Goal: Task Accomplishment & Management: Use online tool/utility

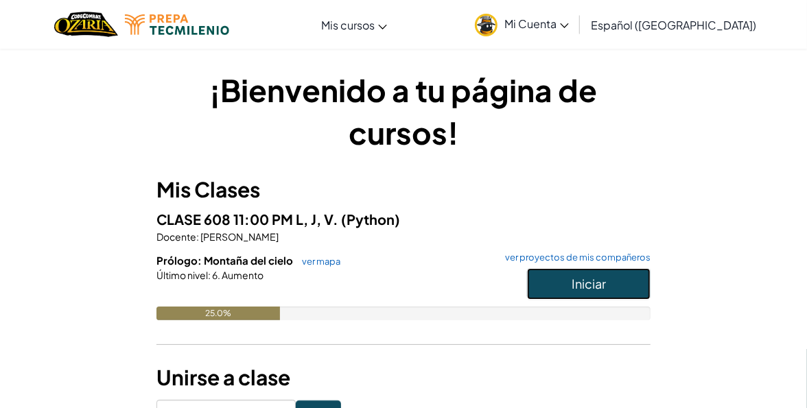
click at [566, 275] on button "Iniciar" at bounding box center [588, 284] width 123 height 32
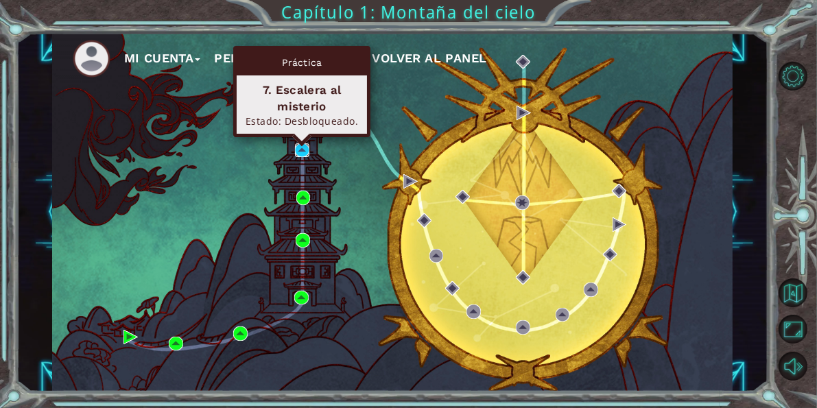
click at [302, 147] on img at bounding box center [302, 150] width 14 height 14
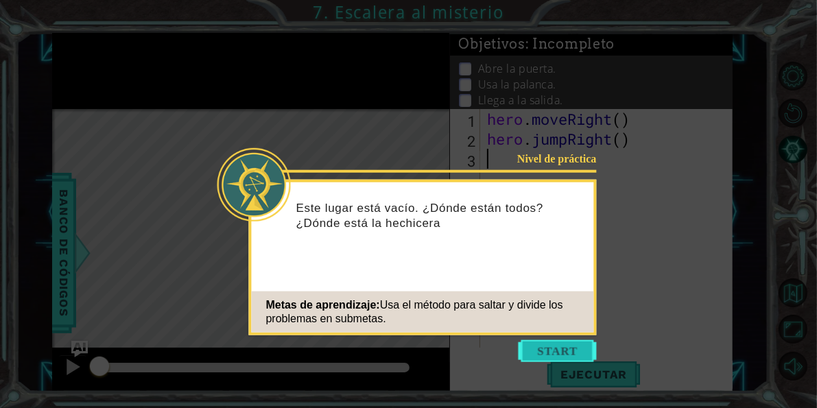
click at [581, 349] on button "Start" at bounding box center [558, 351] width 78 height 22
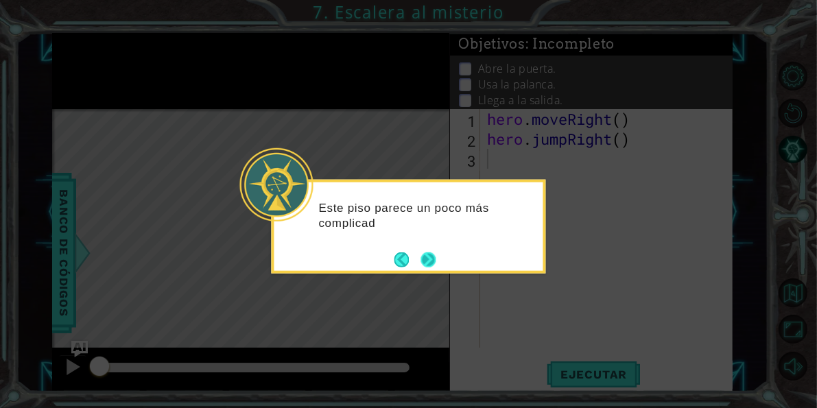
click at [429, 258] on button "Next" at bounding box center [428, 259] width 15 height 15
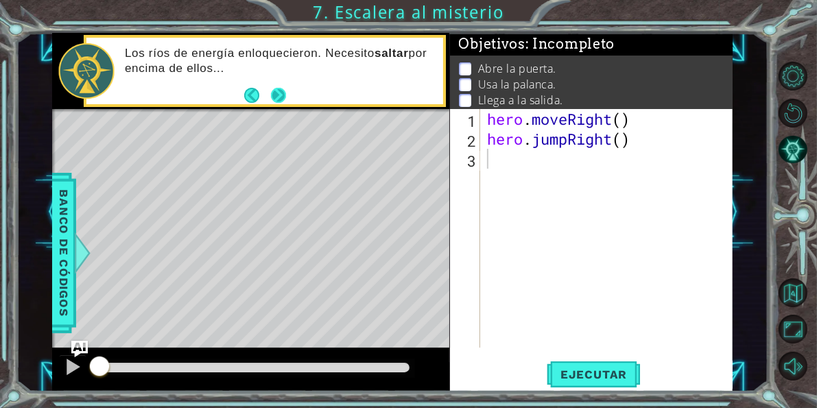
click at [286, 89] on button "Next" at bounding box center [278, 95] width 15 height 15
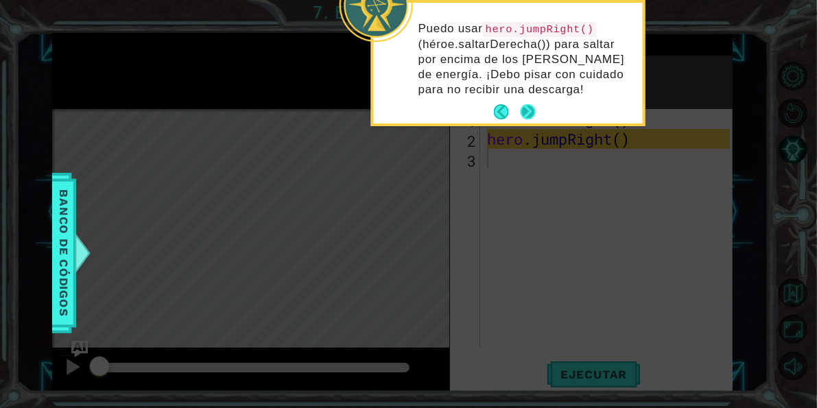
click at [530, 110] on button "Next" at bounding box center [528, 111] width 15 height 15
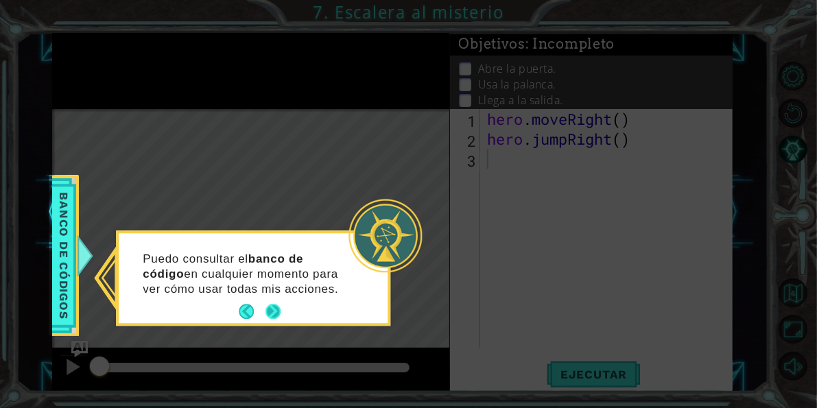
click at [270, 308] on button "Next" at bounding box center [272, 312] width 15 height 15
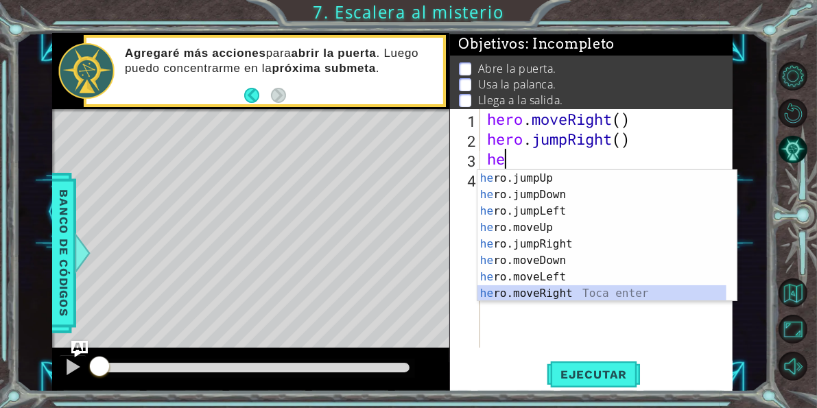
click at [571, 291] on div "he ro.jumpUp Toca enter he ro.jumpDown Toca enter he ro.jumpLeft Toca enter he …" at bounding box center [601, 252] width 249 height 165
type textarea "hero.moveRight(1)"
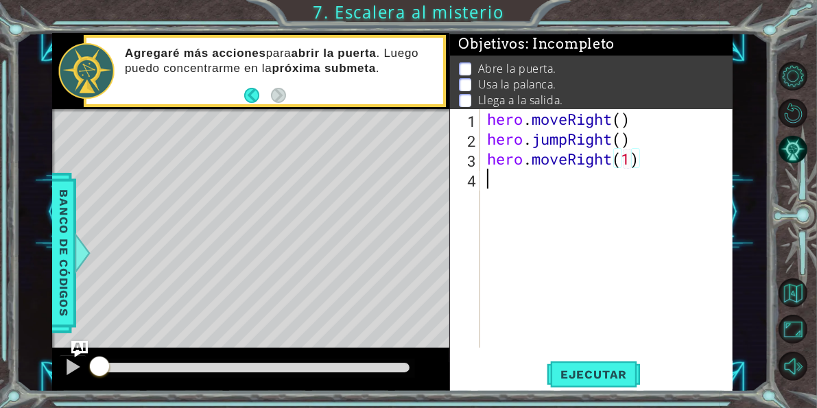
click at [492, 180] on div "hero . moveRight ( ) hero . jumpRight ( ) hero . moveRight ( 1 )" at bounding box center [610, 248] width 252 height 279
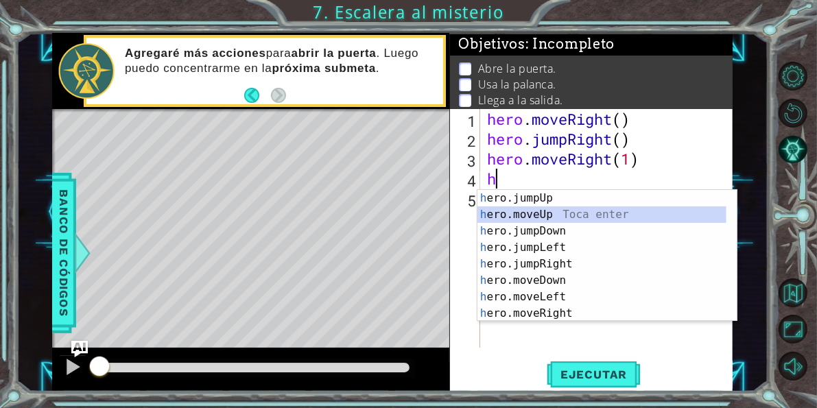
click at [540, 211] on div "h ero.jumpUp Toca enter h ero.moveUp Toca enter h ero.jumpDown Toca enter h ero…" at bounding box center [601, 272] width 249 height 165
type textarea "hero.moveUp(1)"
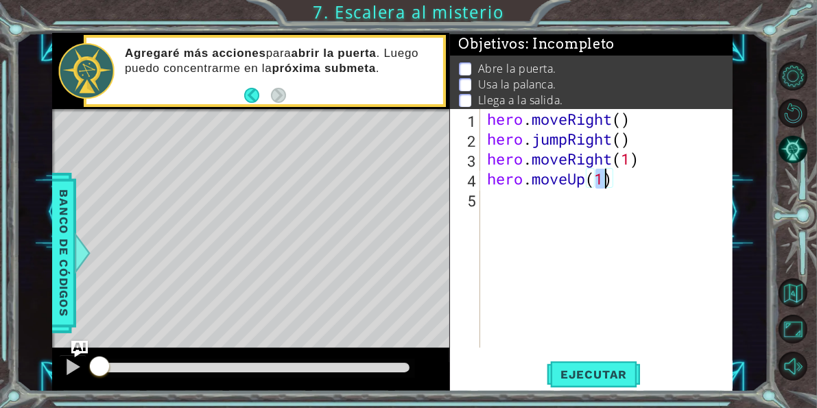
click at [497, 201] on div "hero . moveRight ( ) hero . jumpRight ( ) hero . moveRight ( 1 ) hero . moveUp …" at bounding box center [610, 248] width 252 height 279
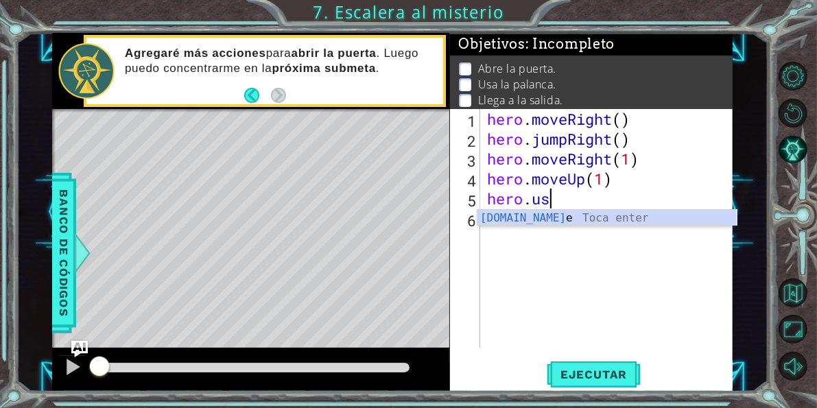
scroll to position [0, 1]
click at [541, 217] on div "[DOMAIN_NAME] e Toca enter" at bounding box center [606, 234] width 259 height 49
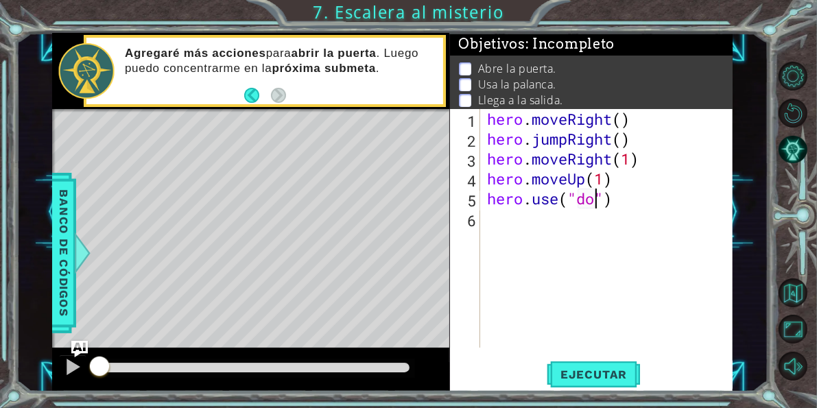
type textarea "hero.use("door")"
click at [495, 216] on div "hero . moveRight ( ) hero . jumpRight ( ) hero . moveRight ( 1 ) hero . moveUp …" at bounding box center [610, 248] width 252 height 279
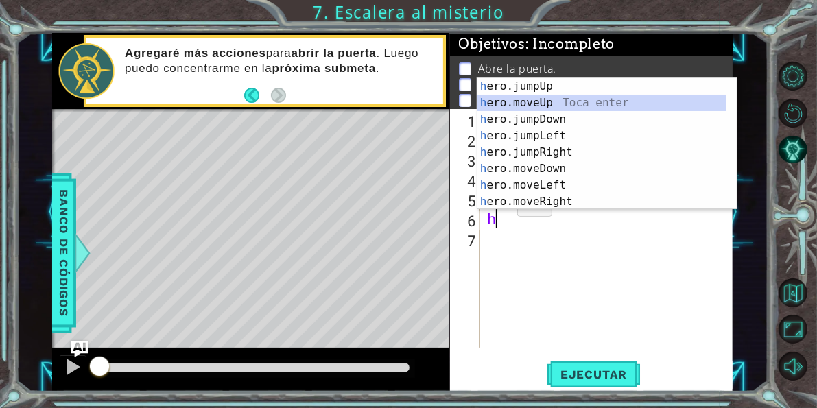
click at [535, 101] on div "h ero.jumpUp Toca enter h ero.moveUp Toca enter h ero.jumpDown Toca enter h ero…" at bounding box center [601, 160] width 249 height 165
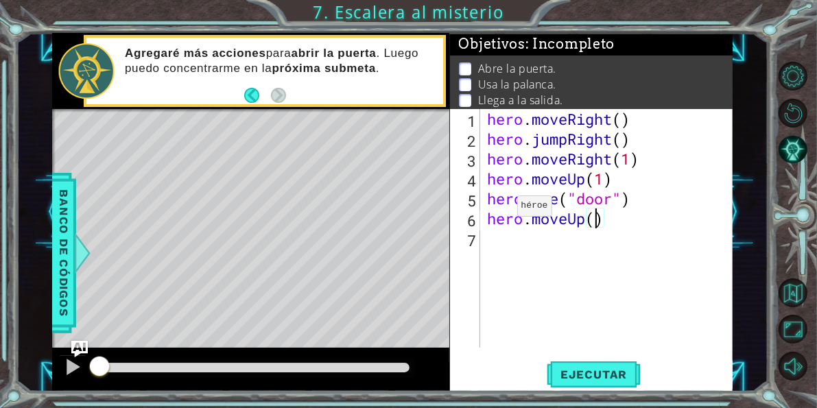
type textarea "hero.moveUp(2)"
click at [492, 239] on div "hero . moveRight ( ) hero . jumpRight ( ) hero . moveRight ( 1 ) hero . moveUp …" at bounding box center [610, 248] width 252 height 279
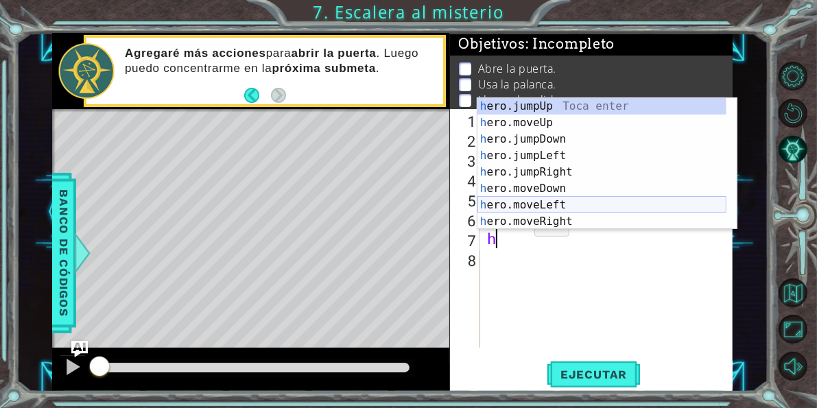
click at [536, 200] on div "h ero.jumpUp Toca enter h ero.moveUp Toca enter h ero.jumpDown Toca enter h ero…" at bounding box center [601, 180] width 249 height 165
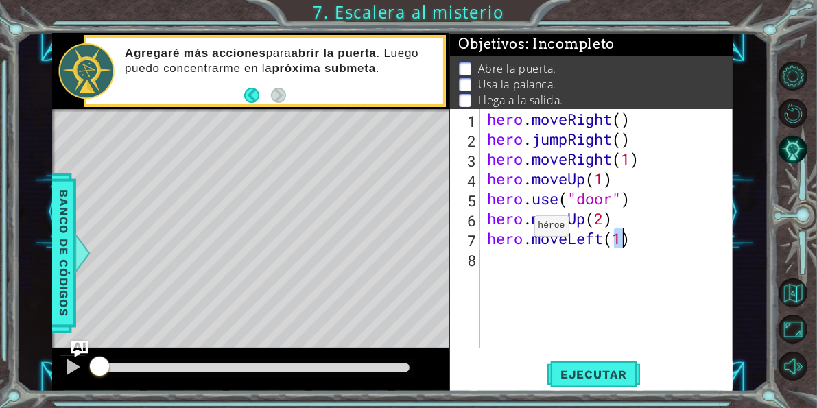
type textarea "hero.moveLeft(1)"
click at [493, 270] on div "hero . moveRight ( ) hero . jumpRight ( ) hero . moveRight ( 1 ) hero . moveUp …" at bounding box center [610, 248] width 252 height 279
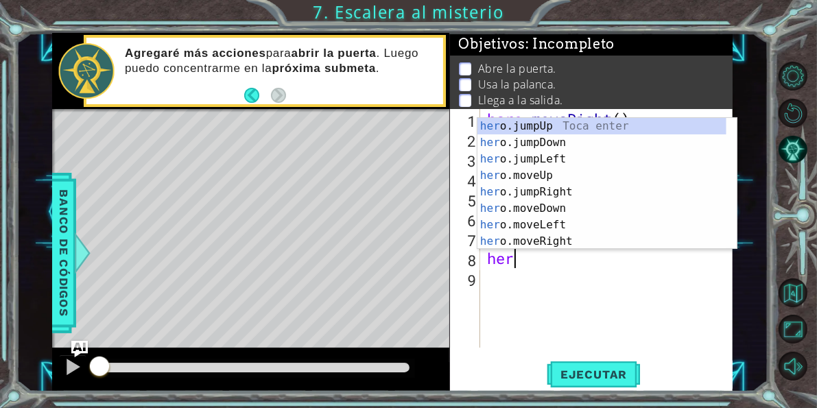
scroll to position [0, 1]
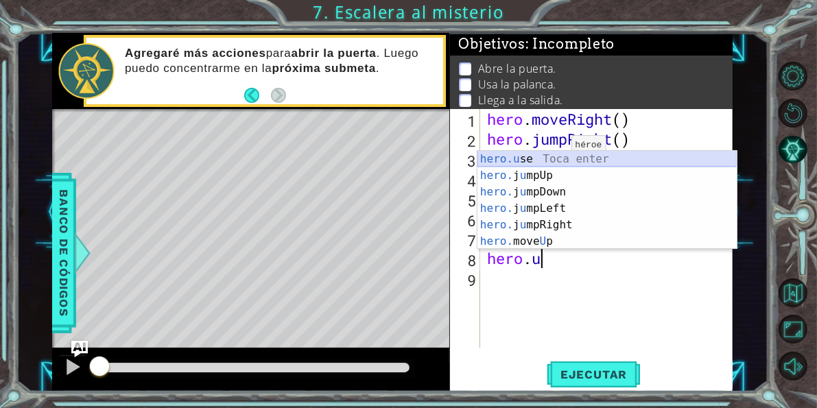
click at [549, 157] on div "hero.u se Toca enter hero. j u mpUp Toca enter hero. j u mpDown Toca enter hero…" at bounding box center [606, 217] width 259 height 132
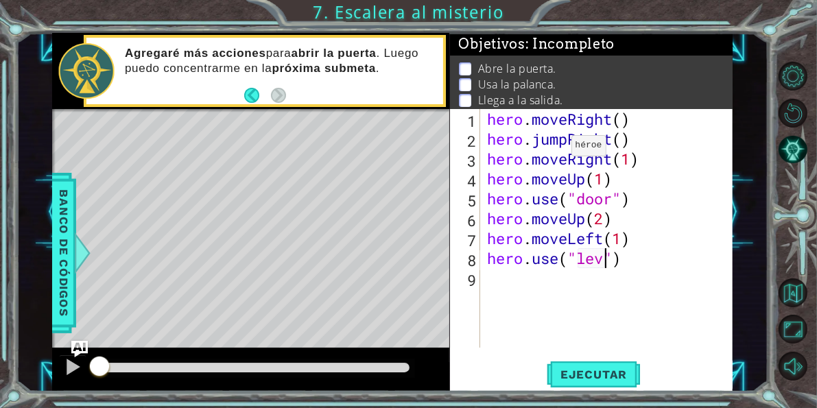
type textarea "hero.use("lever")"
click at [501, 287] on div "hero . moveRight ( ) hero . jumpRight ( ) hero . moveRight ( 1 ) hero . moveUp …" at bounding box center [610, 248] width 252 height 279
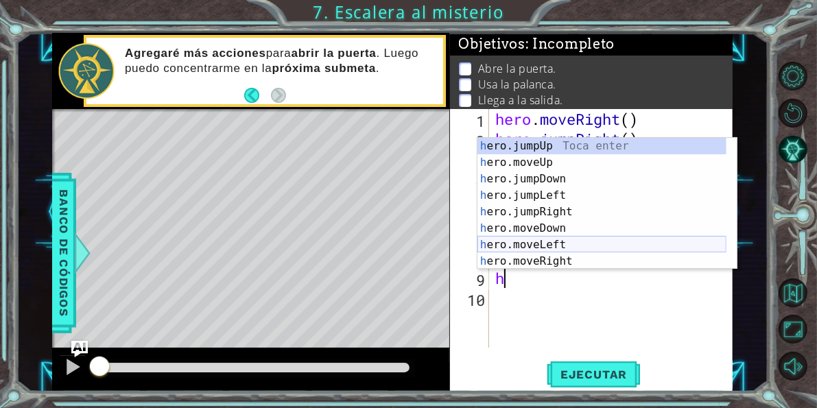
click at [512, 244] on div "h ero.jumpUp Toca enter h ero.moveUp Toca enter h ero.jumpDown Toca enter h ero…" at bounding box center [601, 220] width 249 height 165
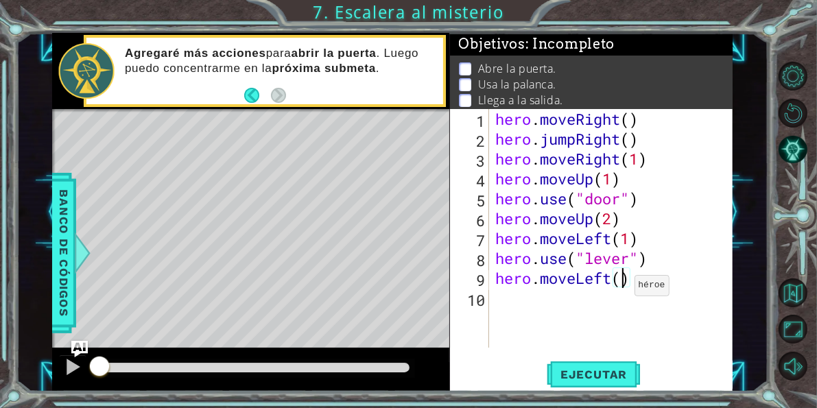
type textarea "hero.moveLeft(2)"
click at [515, 304] on div "hero . moveRight ( ) hero . jumpRight ( ) hero . moveRight ( 1 ) hero . moveUp …" at bounding box center [615, 248] width 244 height 279
type textarea "j"
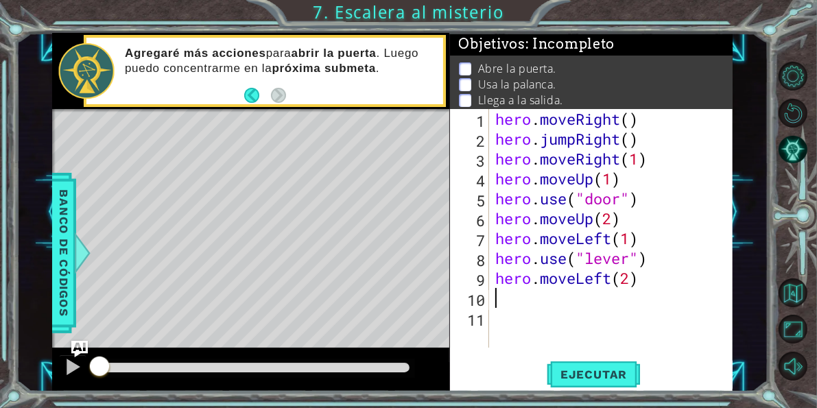
type textarea "h"
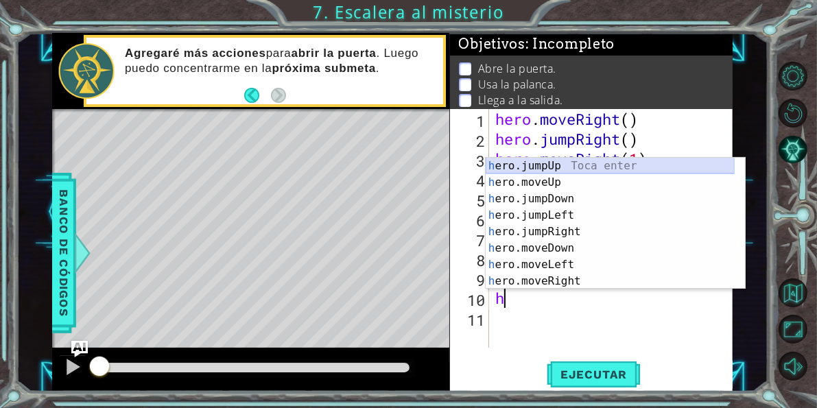
click at [543, 160] on div "h ero.jumpUp Toca enter h ero.moveUp Toca enter h ero.jumpDown Toca enter h ero…" at bounding box center [610, 240] width 249 height 165
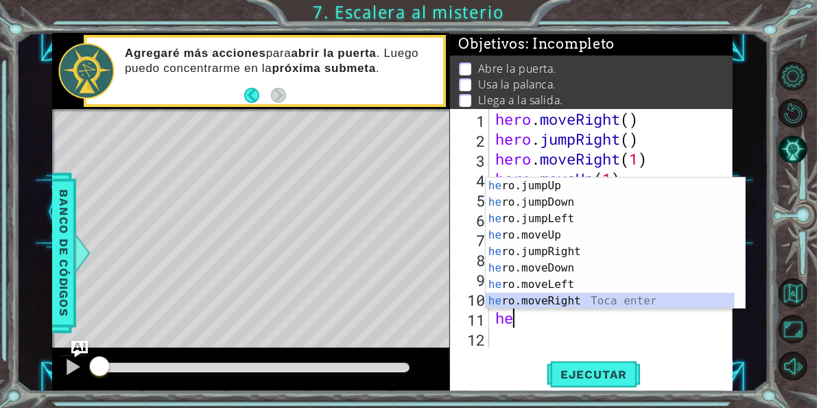
click at [521, 300] on div "he ro.jumpUp Toca enter he ro.jumpDown Toca enter he ro.jumpLeft Toca enter he …" at bounding box center [610, 260] width 249 height 165
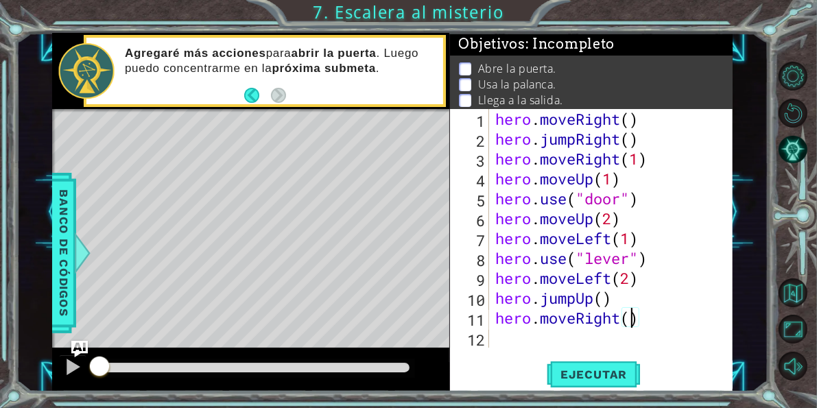
scroll to position [0, 5]
type textarea "hero.moveRight(2)"
click at [614, 366] on button "Ejecutar" at bounding box center [594, 375] width 94 height 28
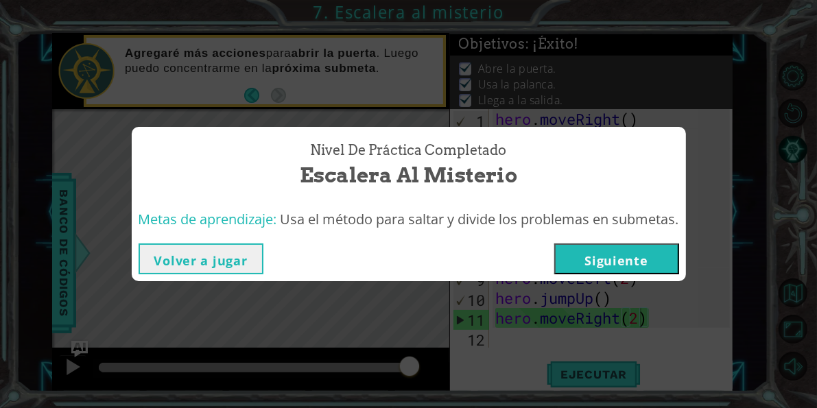
click at [612, 253] on button "Siguiente" at bounding box center [616, 259] width 125 height 31
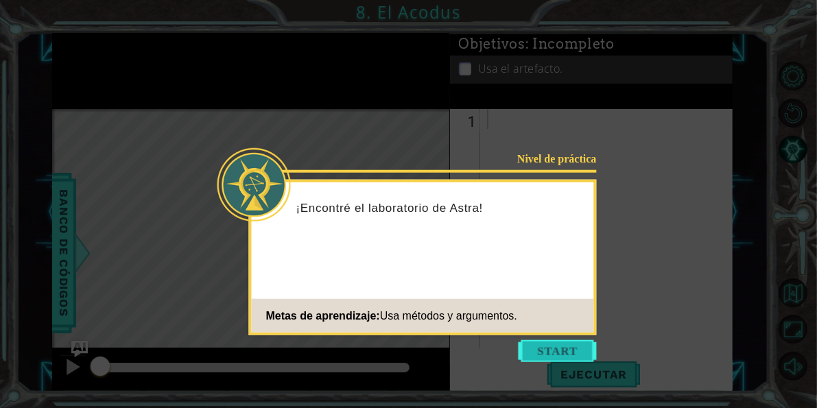
click at [536, 351] on button "Start" at bounding box center [558, 351] width 78 height 22
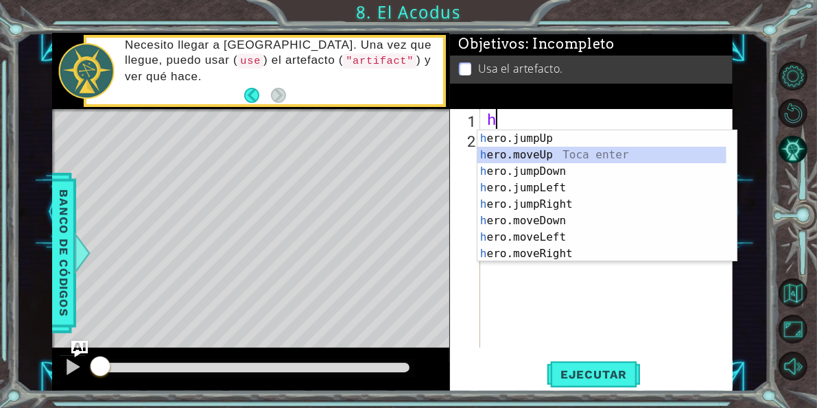
click at [501, 153] on div "h ero.jumpUp Toca enter h ero.moveUp Toca enter h ero.jumpDown Toca enter h ero…" at bounding box center [601, 212] width 249 height 165
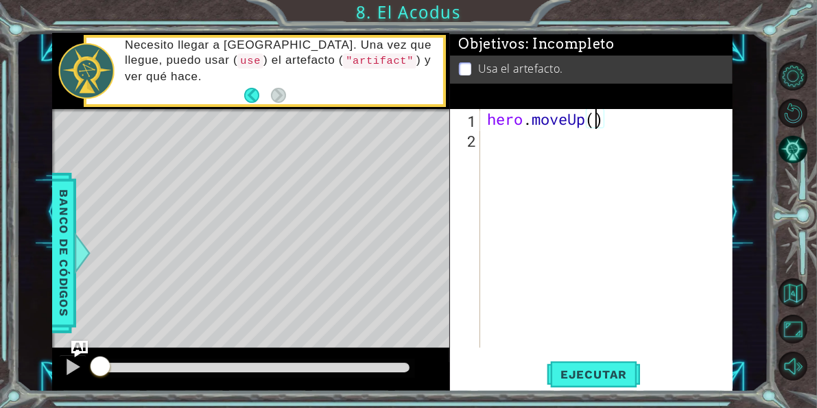
type textarea "hero.moveUp(2)"
click at [497, 139] on div "hero . moveUp ( 2 )" at bounding box center [610, 248] width 252 height 279
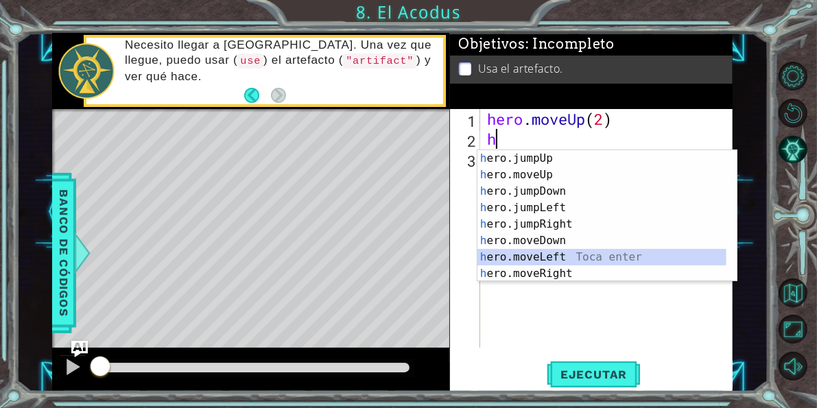
click at [543, 252] on div "h ero.jumpUp Toca enter h ero.moveUp Toca enter h ero.jumpDown Toca enter h ero…" at bounding box center [601, 232] width 249 height 165
type textarea "hero.moveLeft(1)"
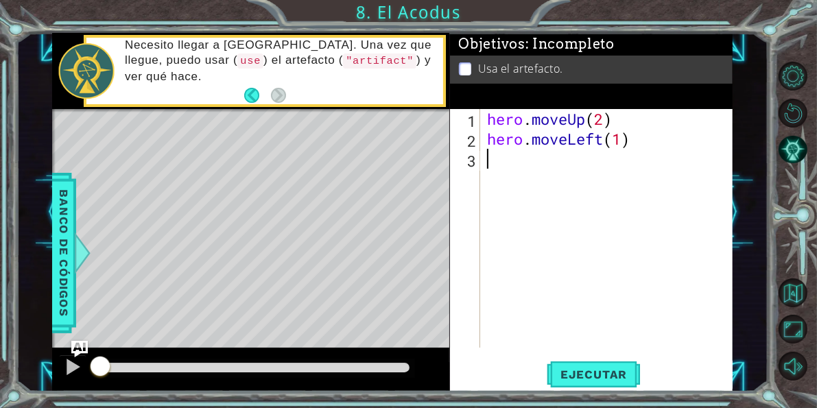
click at [543, 252] on div "hero . moveUp ( 2 ) hero . moveLeft ( 1 )" at bounding box center [610, 248] width 252 height 279
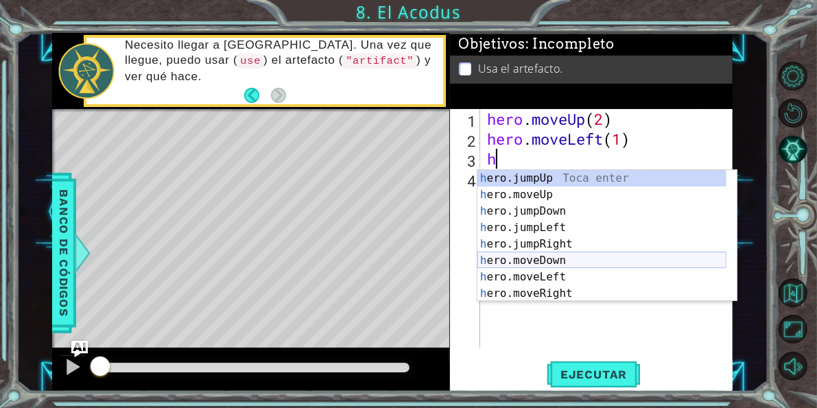
click at [542, 255] on div "h ero.jumpUp Toca enter h ero.moveUp Toca enter h ero.jumpDown Toca enter h ero…" at bounding box center [601, 252] width 249 height 165
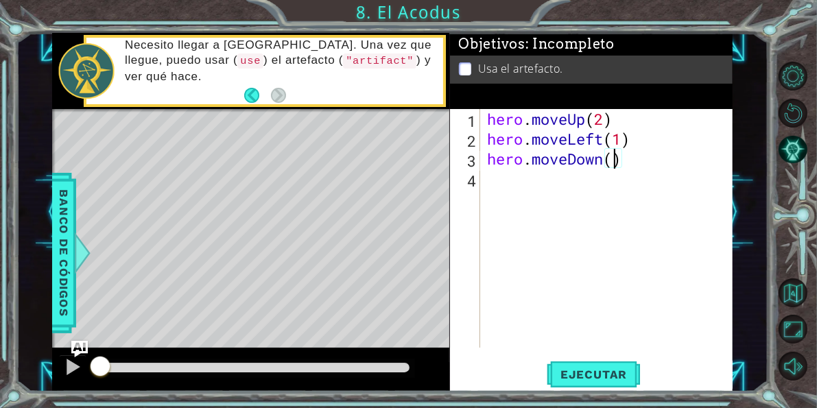
type textarea "hero.moveDown(2)"
click at [507, 179] on div "hero . moveUp ( 2 ) hero . moveLeft ( 1 ) hero . moveDown ( 2 )" at bounding box center [610, 248] width 252 height 279
type textarea "h"
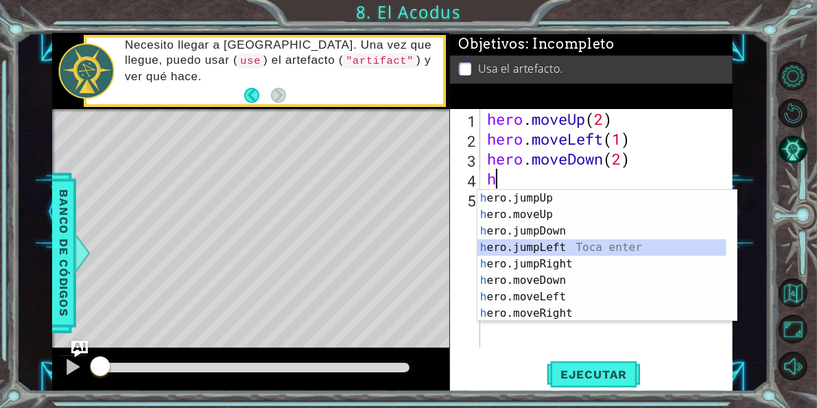
click at [517, 246] on div "h ero.jumpUp Toca enter h ero.moveUp Toca enter h ero.jumpDown Toca enter h ero…" at bounding box center [601, 272] width 249 height 165
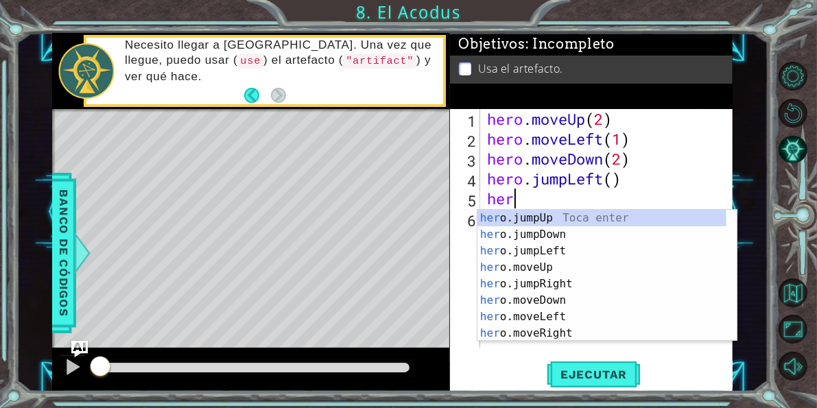
scroll to position [0, 1]
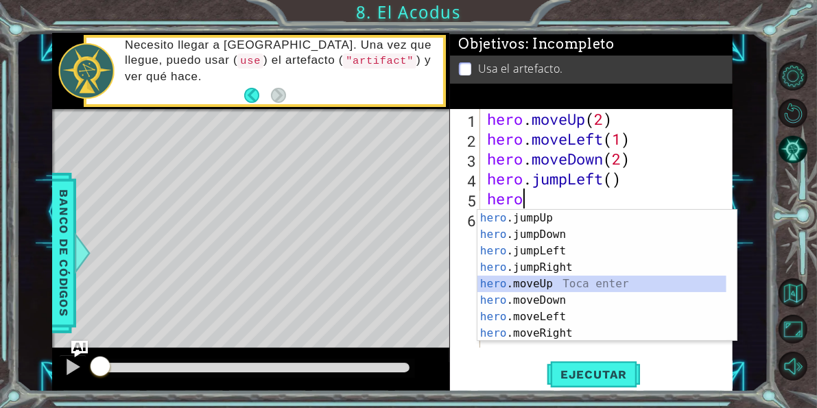
click at [515, 279] on div "hero .jumpUp Toca enter hero .jumpDown Toca enter hero .jumpLeft Toca enter her…" at bounding box center [601, 292] width 249 height 165
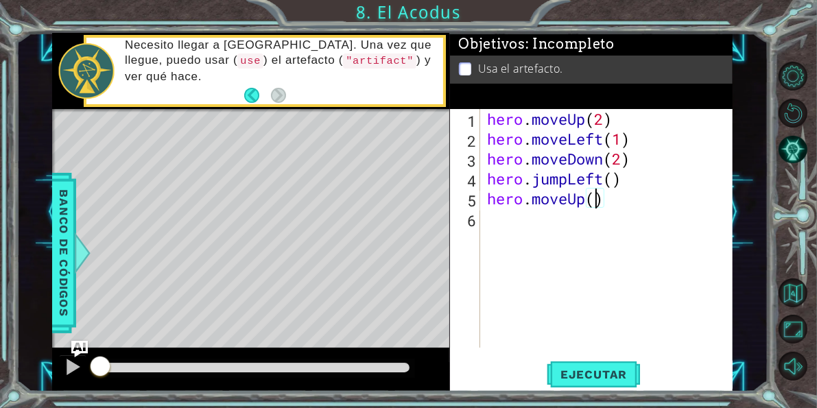
type textarea "hero.moveUp(2)"
click at [489, 226] on div "hero . moveUp ( 2 ) hero . moveLeft ( 1 ) hero . moveDown ( 2 ) hero . jumpLeft…" at bounding box center [610, 248] width 252 height 279
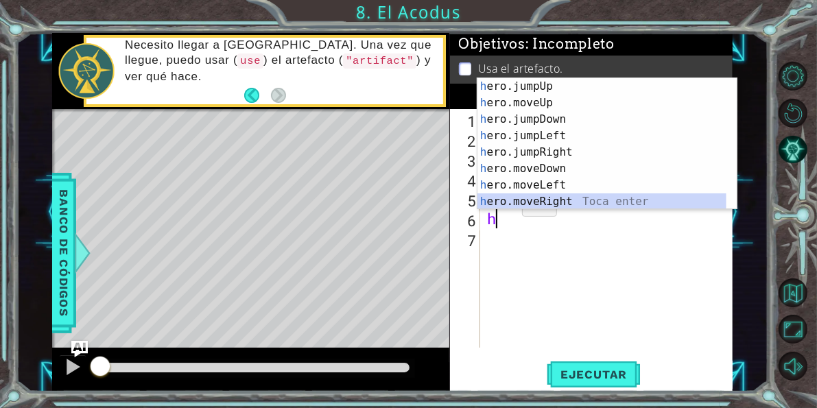
click at [501, 202] on div "h ero.jumpUp Toca enter h ero.moveUp Toca enter h ero.jumpDown Toca enter h ero…" at bounding box center [601, 160] width 249 height 165
type textarea "hero.moveRight(1)"
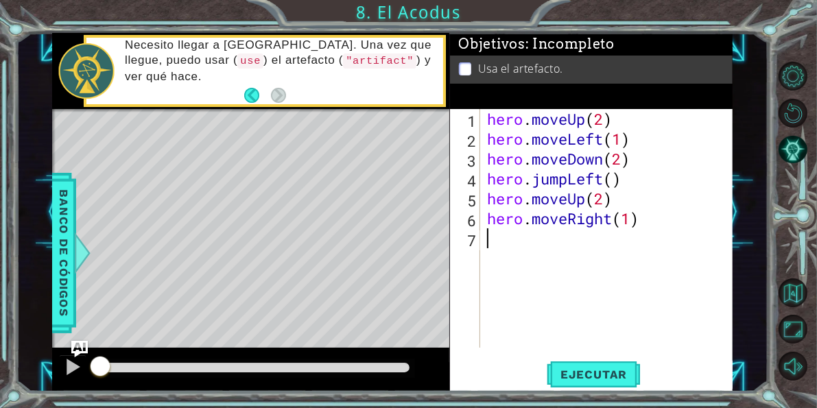
click at [528, 241] on div "hero . moveUp ( 2 ) hero . moveLeft ( 1 ) hero . moveDown ( 2 ) hero . jumpLeft…" at bounding box center [610, 248] width 252 height 279
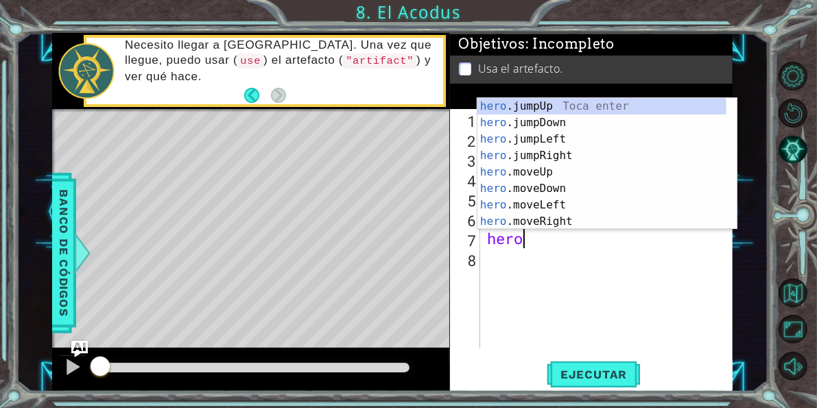
scroll to position [0, 1]
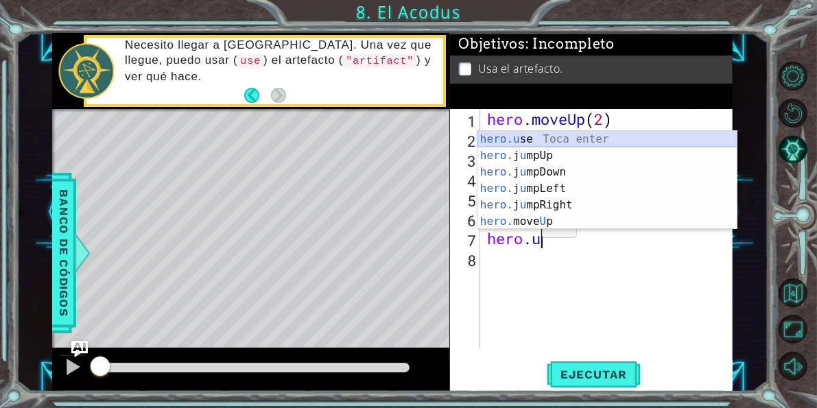
click at [523, 138] on div "hero.u se Toca enter hero. j u mpUp Toca enter hero. j u mpDown Toca enter hero…" at bounding box center [606, 197] width 259 height 132
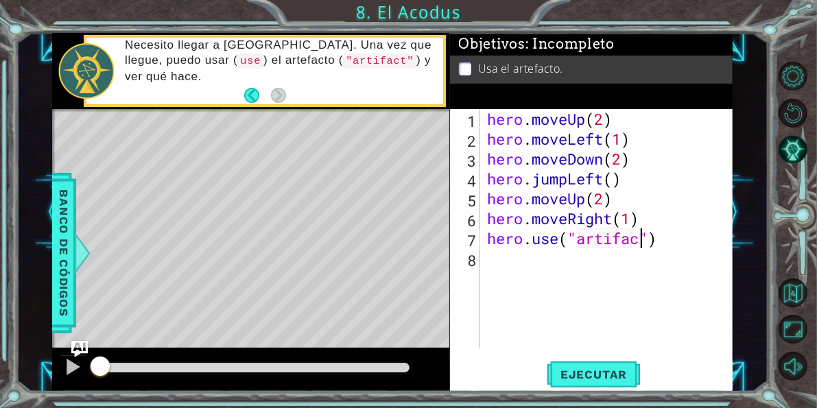
scroll to position [0, 7]
click at [560, 372] on span "Ejecutar" at bounding box center [594, 375] width 94 height 14
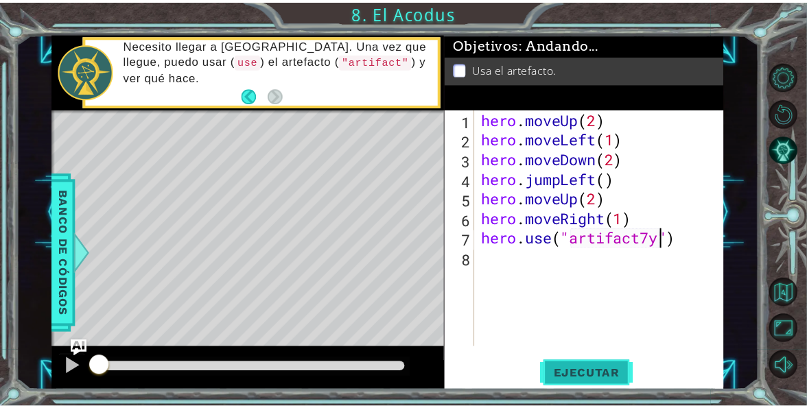
scroll to position [0, 8]
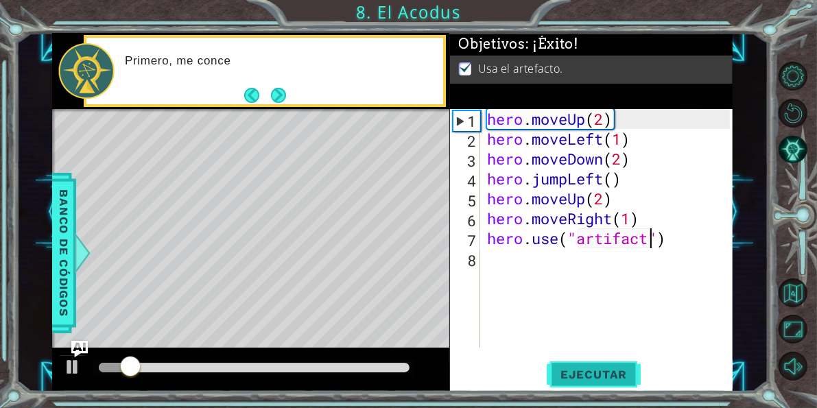
type textarea "hero.use("artifact")"
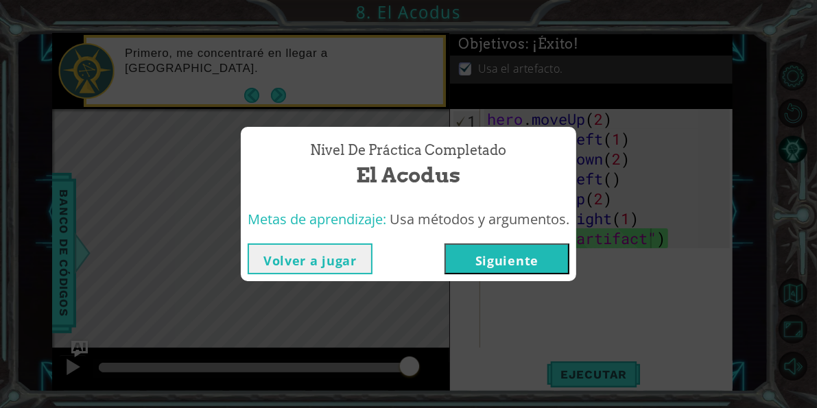
click at [488, 251] on button "Siguiente" at bounding box center [507, 259] width 125 height 31
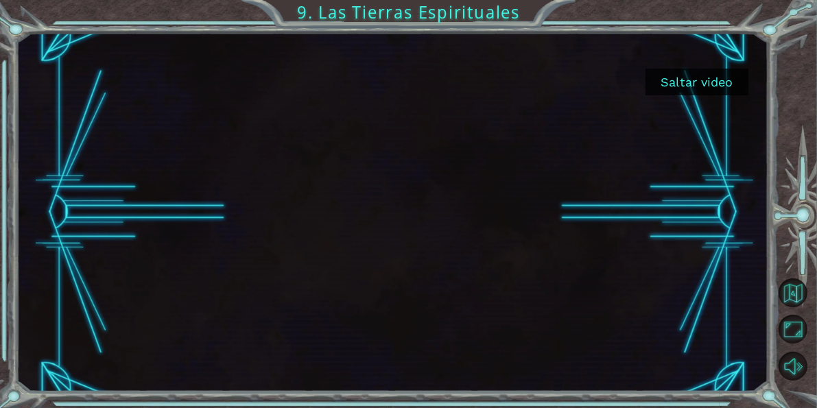
click at [668, 78] on button "Saltar video" at bounding box center [697, 82] width 103 height 27
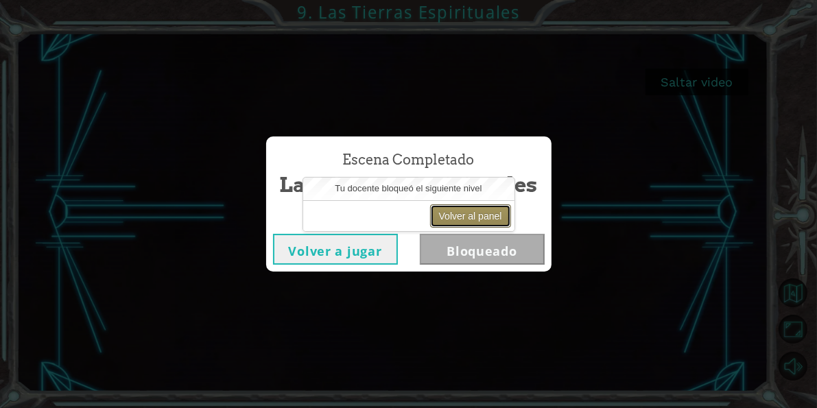
click at [444, 209] on button "Volver al panel" at bounding box center [470, 215] width 81 height 23
